Goal: Complete application form: Complete application form

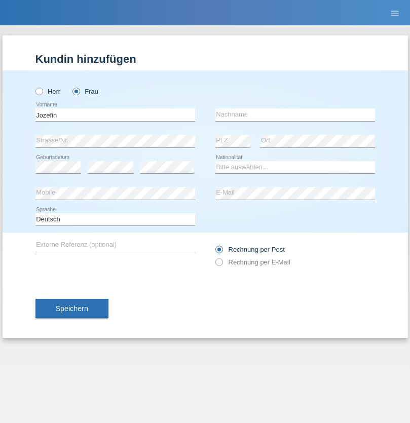
type input "Jozefin"
click at [295, 114] on input "text" at bounding box center [295, 114] width 160 height 13
type input "Bytyqi"
select select "CH"
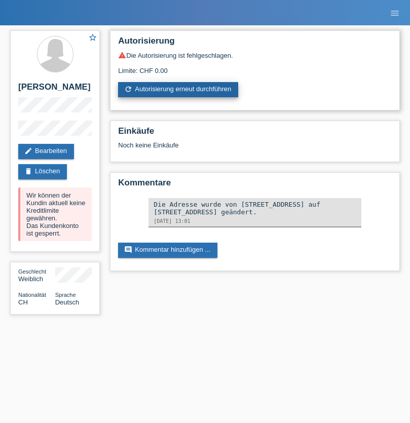
click at [179, 90] on link "refresh Autorisierung erneut durchführen" at bounding box center [178, 89] width 120 height 15
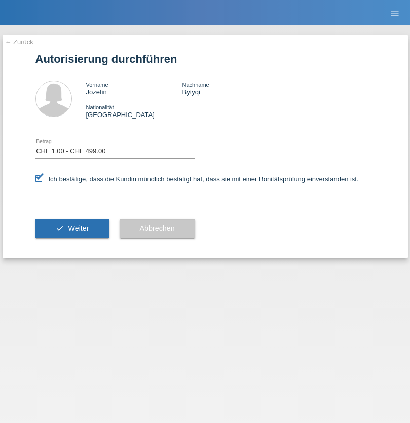
select select "1"
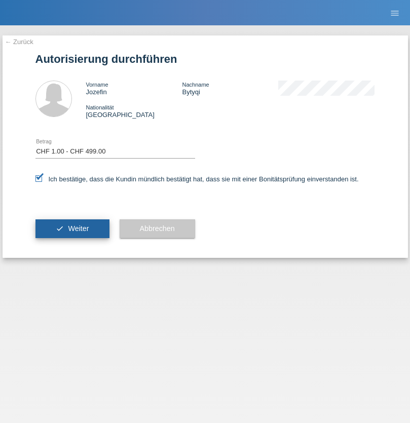
click at [72, 228] on span "Weiter" at bounding box center [78, 228] width 21 height 8
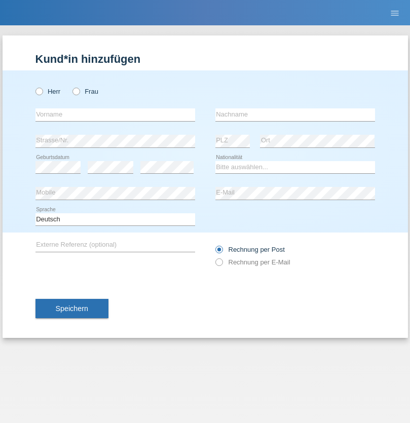
radio input "true"
click at [115, 114] on input "text" at bounding box center [115, 114] width 160 height 13
type input "Hamid"
click at [295, 114] on input "text" at bounding box center [295, 114] width 160 height 13
type input "Ibrahimi"
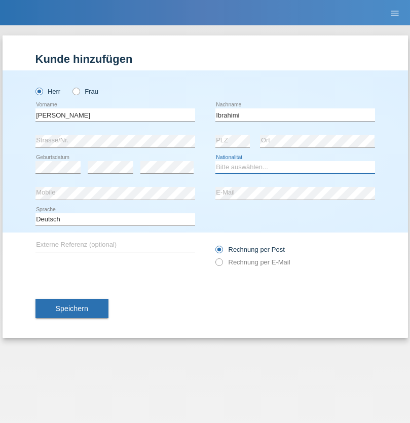
select select "CH"
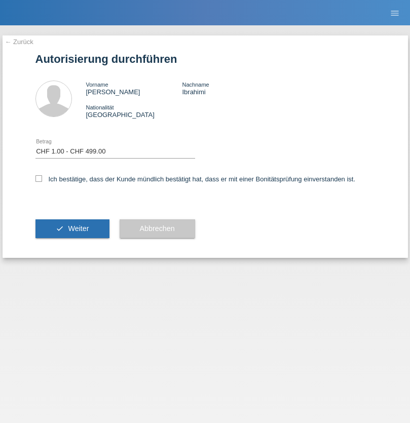
select select "1"
checkbox input "true"
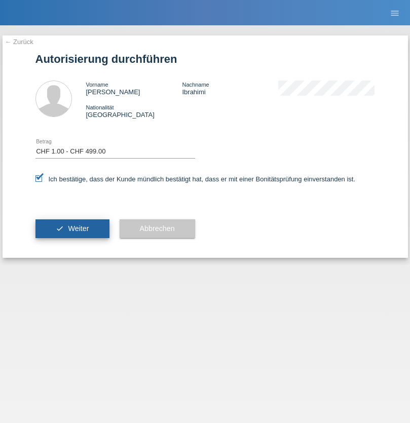
click at [72, 228] on span "Weiter" at bounding box center [78, 228] width 21 height 8
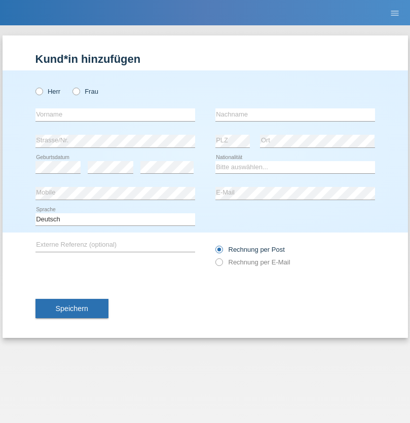
radio input "true"
click at [115, 114] on input "text" at bounding box center [115, 114] width 160 height 13
type input "Ana Carolina"
click at [295, 114] on input "text" at bounding box center [295, 114] width 160 height 13
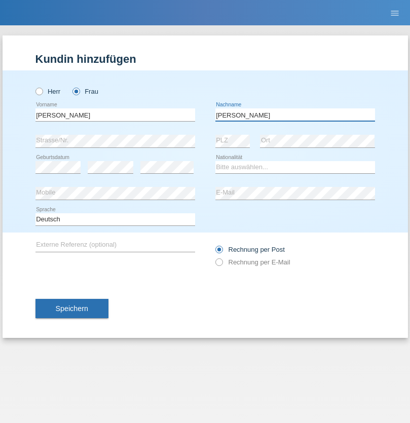
type input "[PERSON_NAME]"
select select "BN"
select select "C"
select select "15"
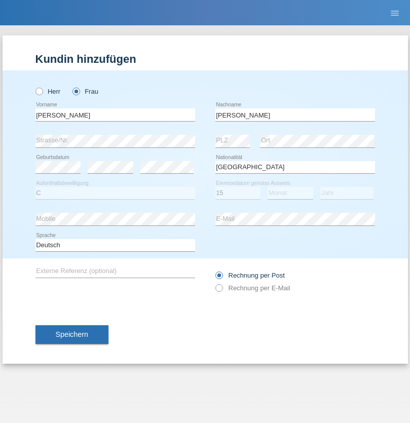
select select "02"
select select "2005"
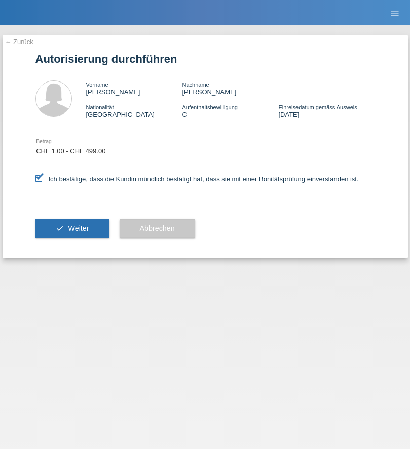
select select "1"
click at [72, 228] on span "Weiter" at bounding box center [78, 228] width 21 height 8
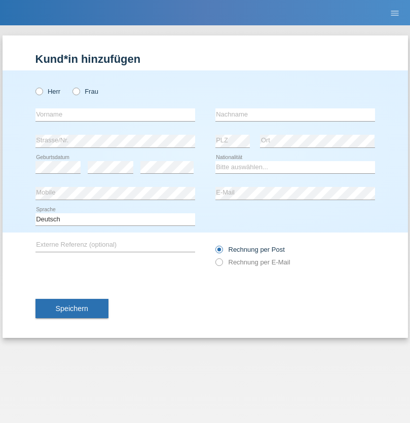
radio input "true"
click at [115, 114] on input "text" at bounding box center [115, 114] width 160 height 13
type input "[PERSON_NAME]"
click at [295, 114] on input "text" at bounding box center [295, 114] width 160 height 13
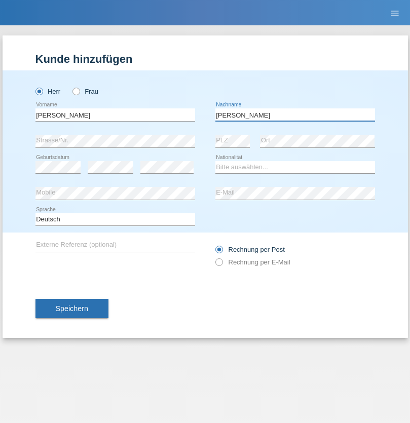
type input "Carvalho"
select select "PT"
select select "C"
select select "10"
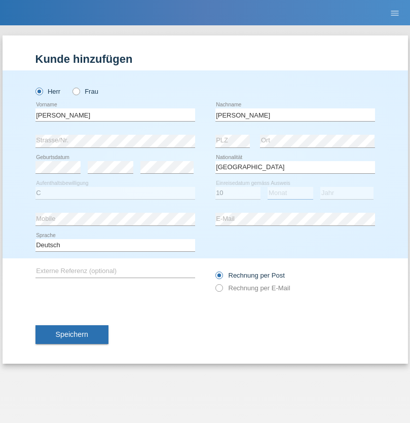
select select "09"
select select "2002"
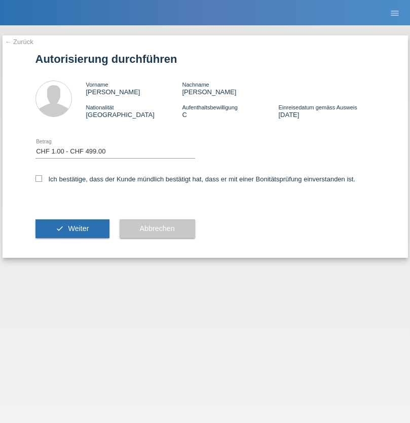
select select "1"
checkbox input "true"
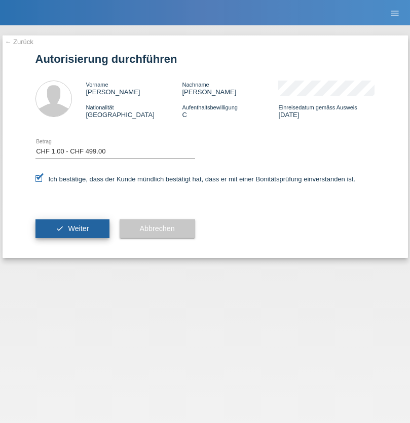
click at [72, 228] on span "Weiter" at bounding box center [78, 228] width 21 height 8
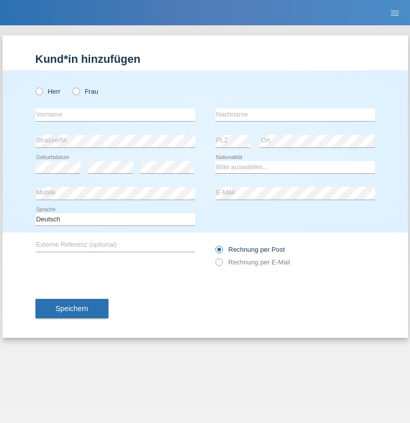
radio input "true"
click at [115, 114] on input "text" at bounding box center [115, 114] width 160 height 13
type input "[PERSON_NAME]"
click at [295, 114] on input "text" at bounding box center [295, 114] width 160 height 13
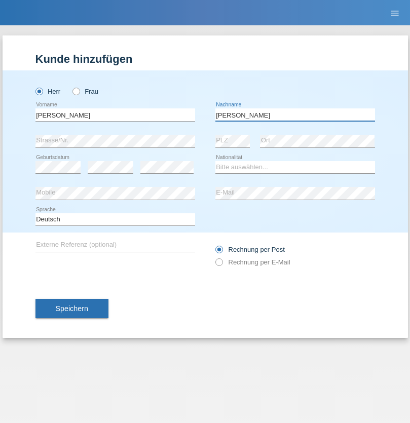
type input "[PERSON_NAME]"
select select "CH"
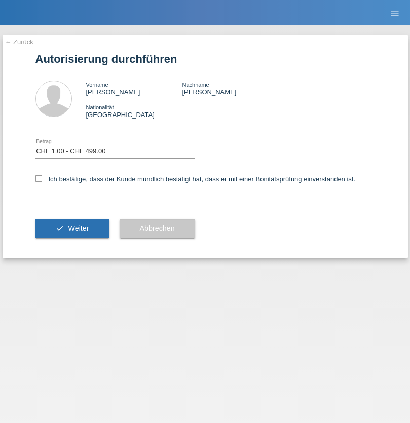
select select "1"
checkbox input "true"
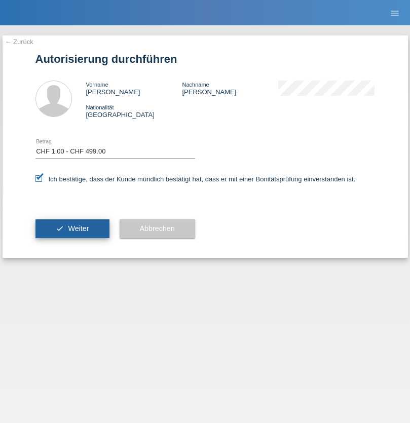
click at [72, 228] on span "Weiter" at bounding box center [78, 228] width 21 height 8
